Goal: Check status: Check status

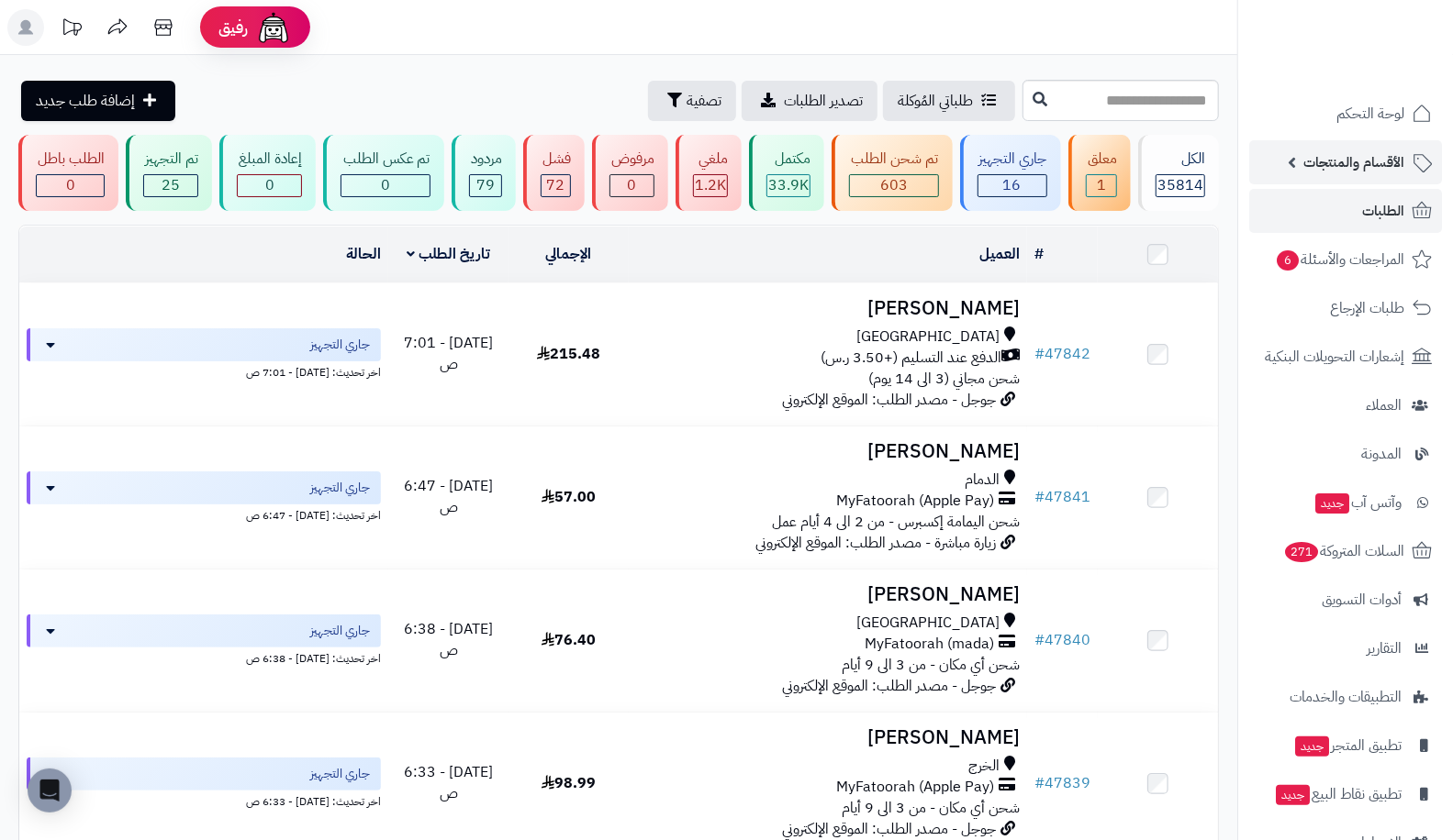
click at [1346, 171] on span "الأقسام والمنتجات" at bounding box center [1353, 162] width 101 height 26
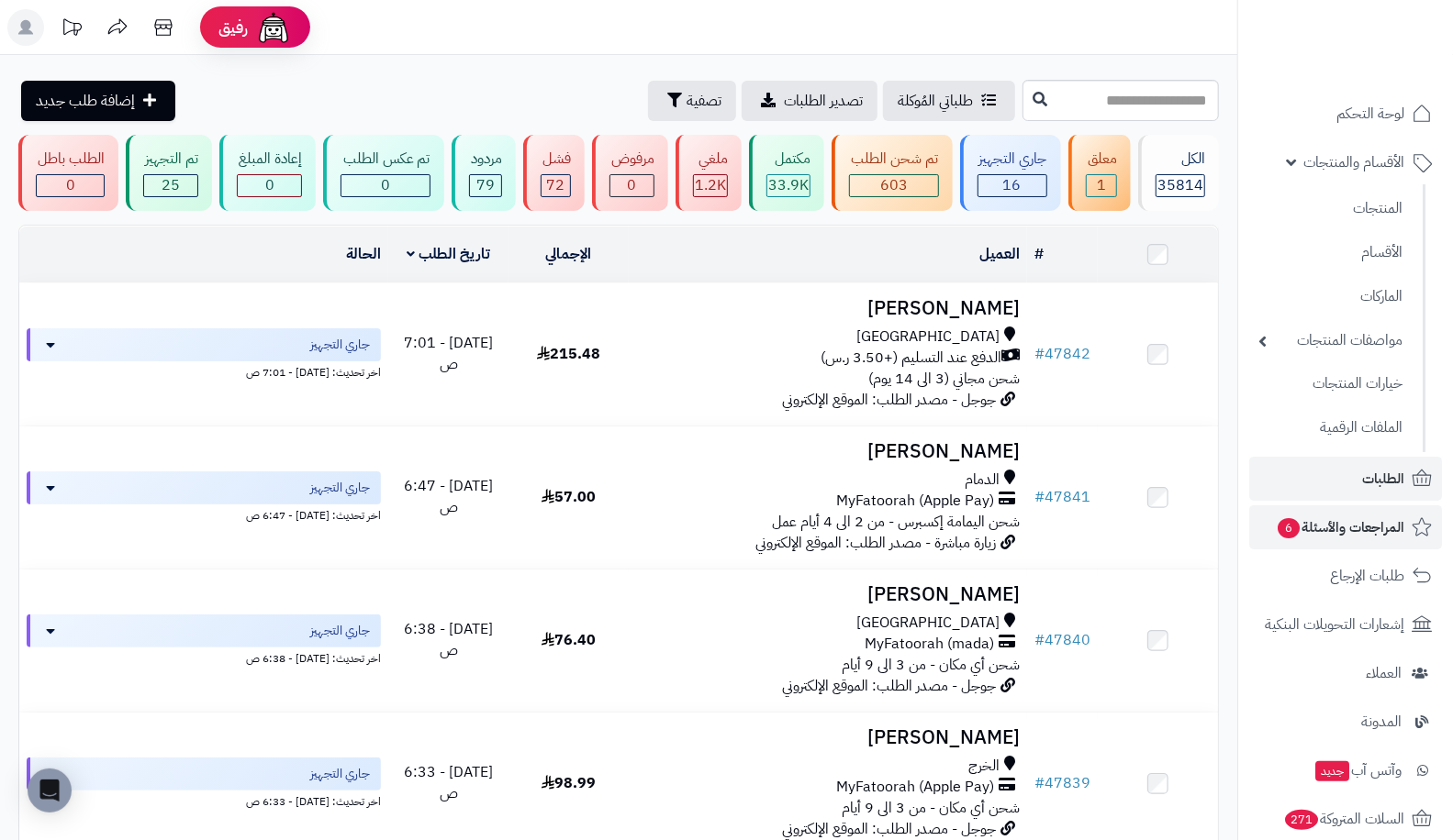
click at [1338, 528] on span "المراجعات والأسئلة 6" at bounding box center [1340, 528] width 129 height 26
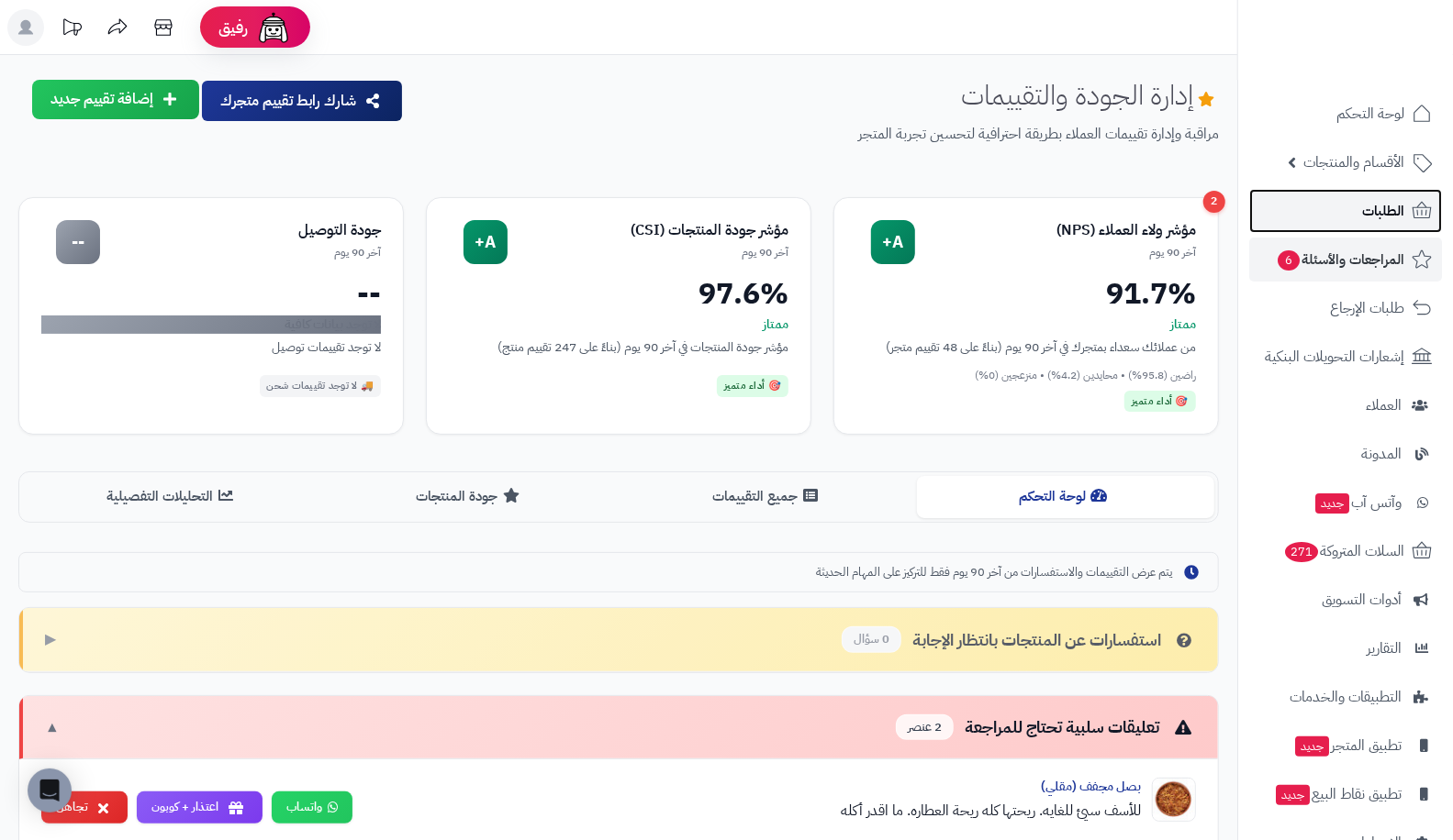
click at [1361, 218] on link "الطلبات" at bounding box center [1346, 211] width 193 height 44
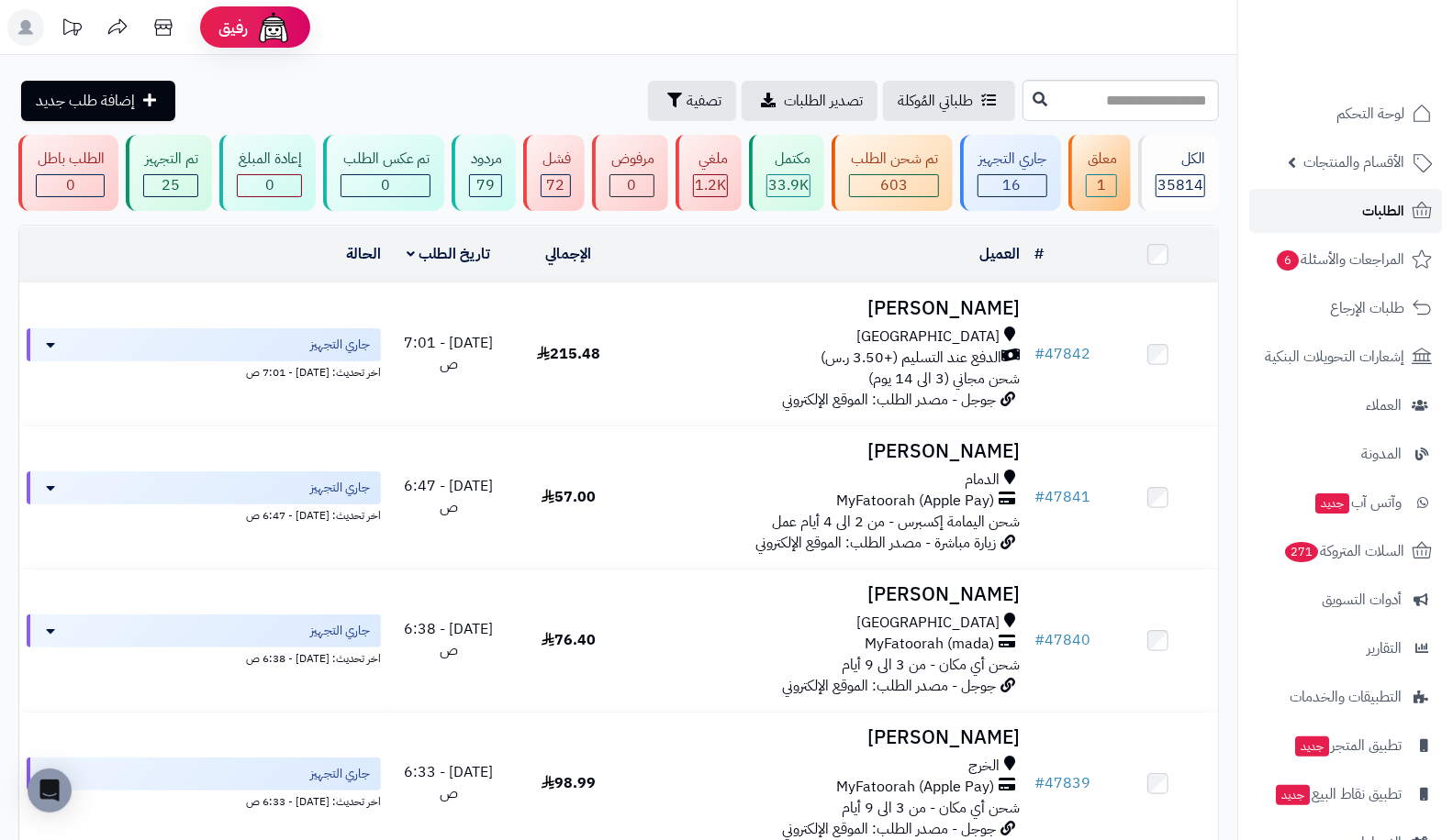
click at [1359, 209] on link "الطلبات" at bounding box center [1346, 211] width 193 height 44
click at [1287, 197] on link "الطلبات" at bounding box center [1346, 211] width 193 height 44
click at [1121, 99] on input "text" at bounding box center [1120, 100] width 196 height 42
paste input "*****"
type input "*****"
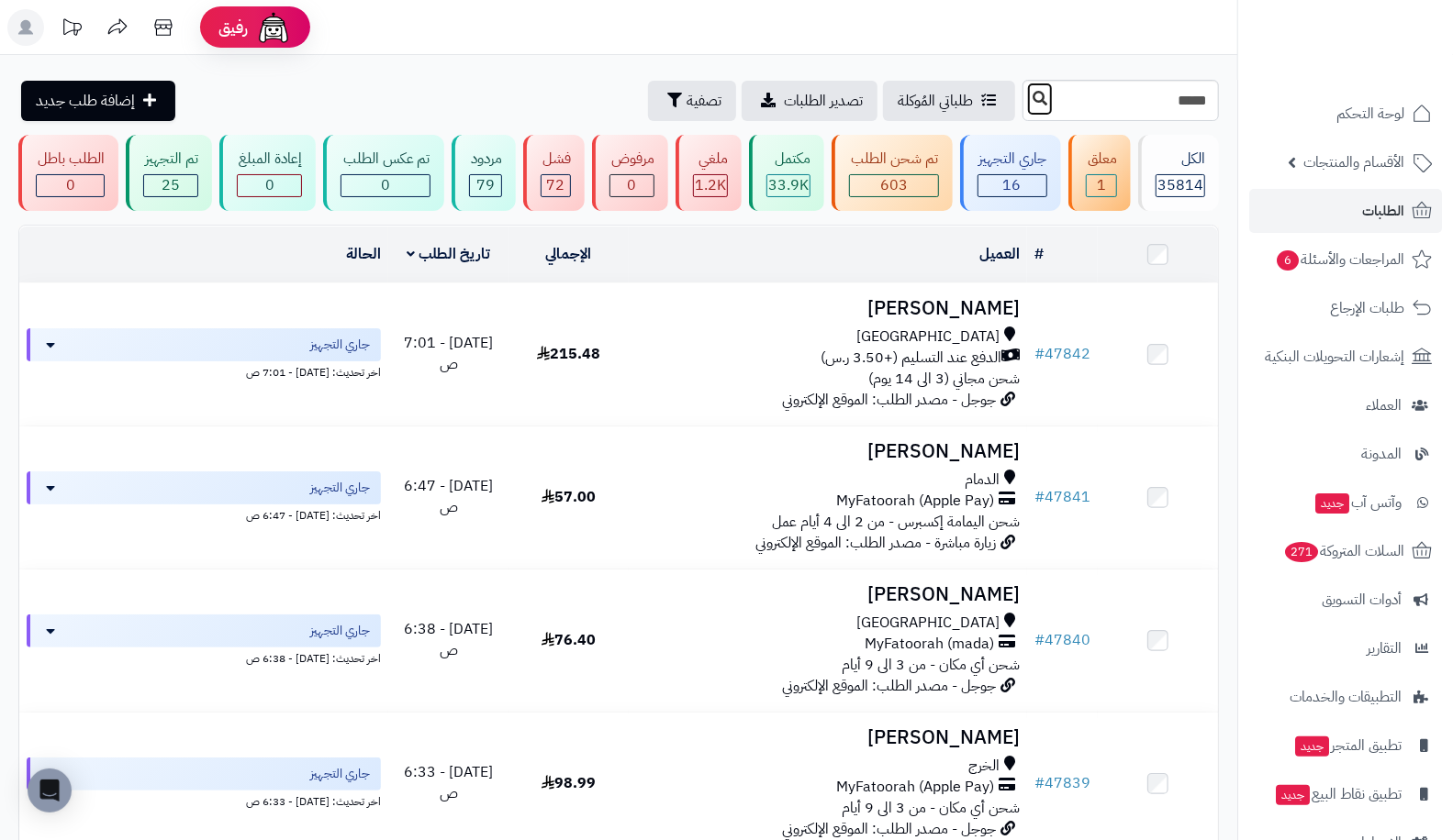
click at [1026, 85] on button at bounding box center [1040, 99] width 28 height 35
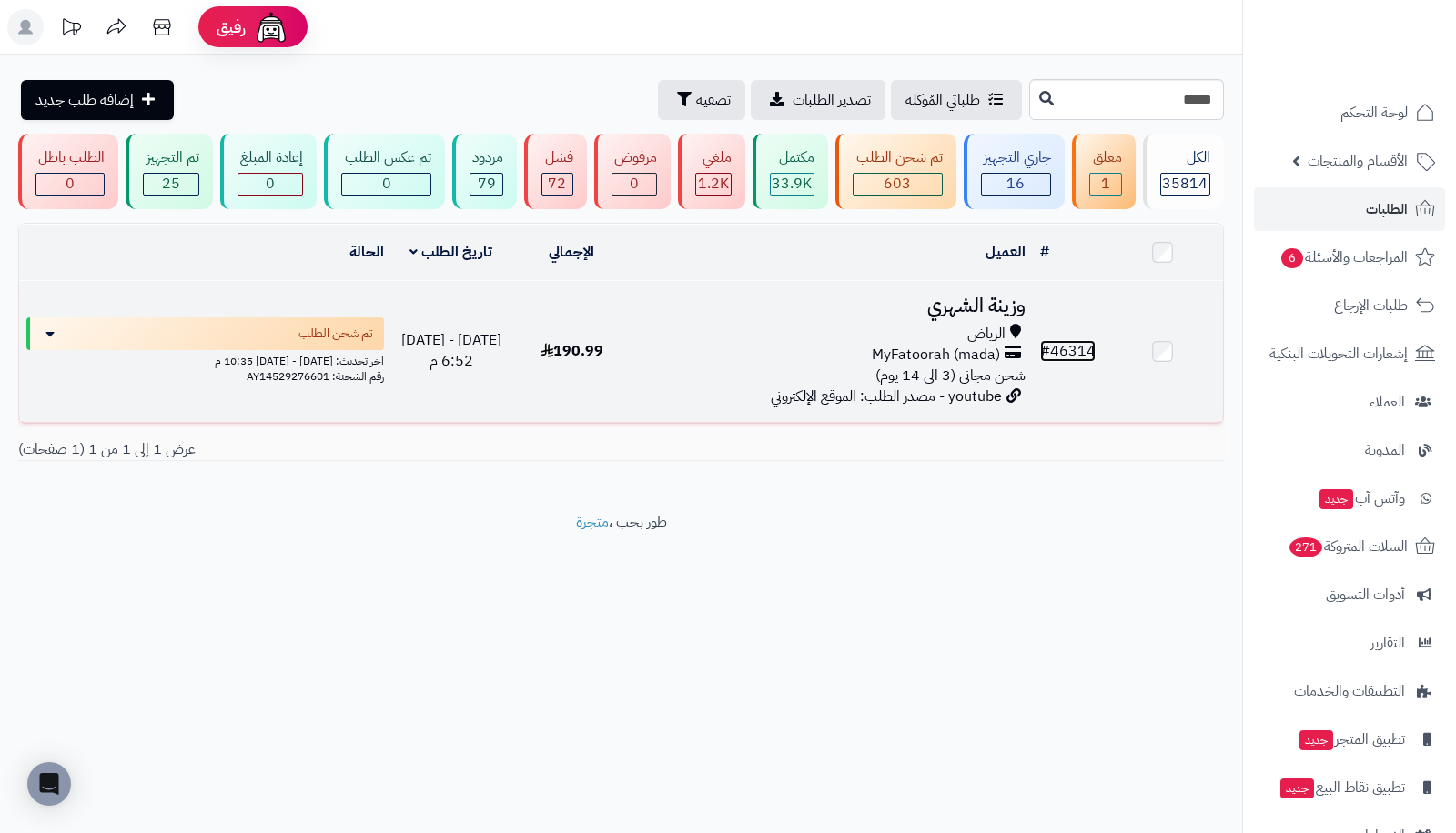
click at [1077, 340] on link "# 46314" at bounding box center [1067, 351] width 55 height 22
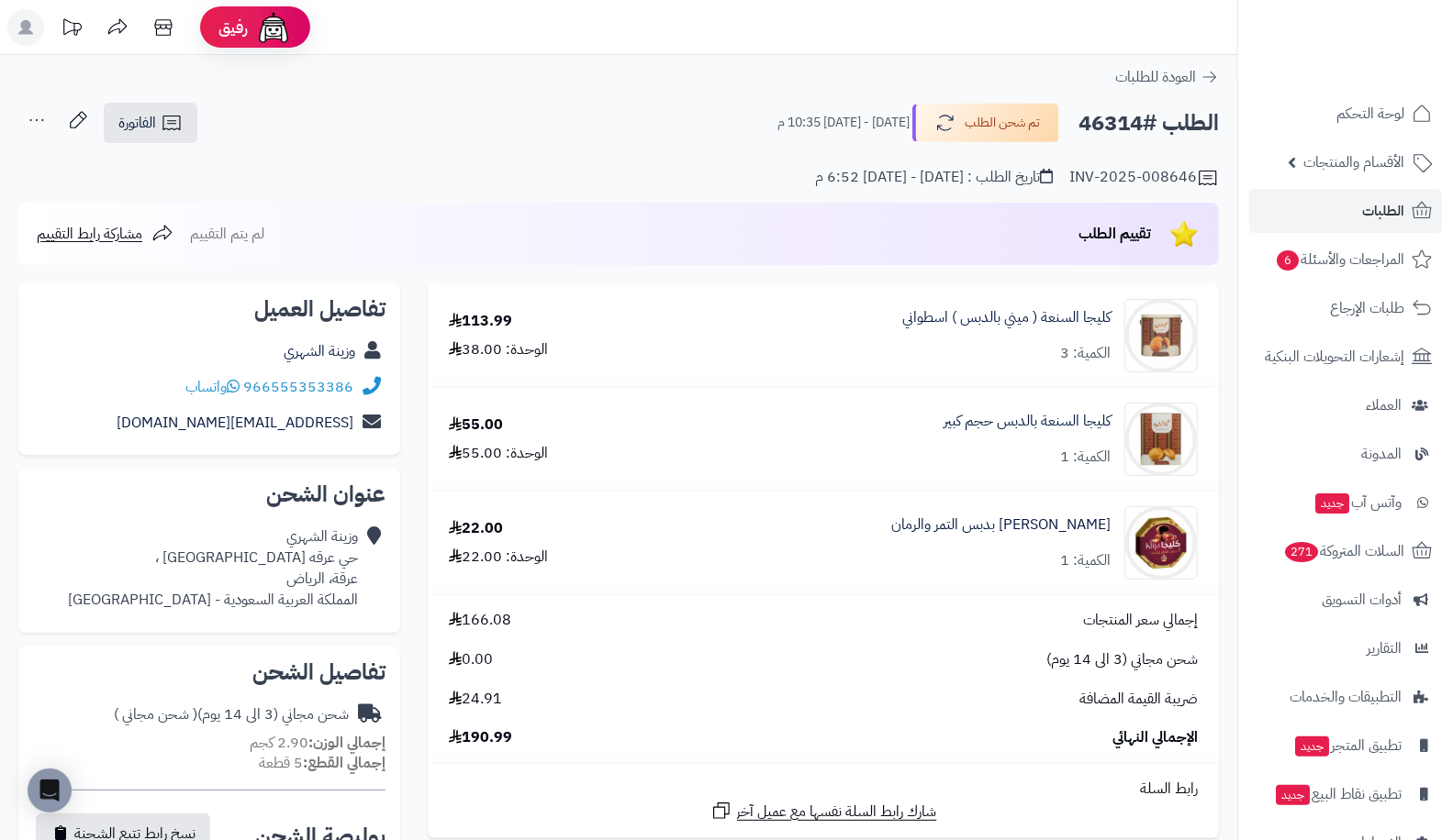
drag, startPoint x: 1079, startPoint y: 119, endPoint x: 1149, endPoint y: 124, distance: 70.2
click at [1149, 124] on h2 "الطلب #46314" at bounding box center [1149, 123] width 141 height 38
copy h2 "46314"
click at [1385, 230] on link "الطلبات" at bounding box center [1346, 211] width 193 height 44
